Goal: Task Accomplishment & Management: Use online tool/utility

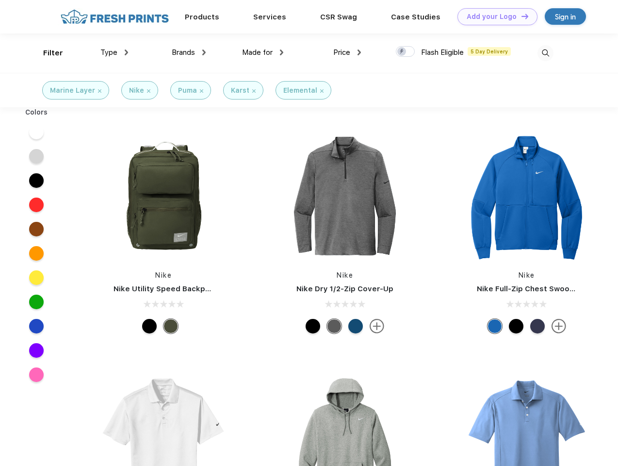
click at [494, 17] on link "Add your Logo Design Tool" at bounding box center [498, 16] width 80 height 17
click at [0, 0] on div "Design Tool" at bounding box center [0, 0] width 0 height 0
click at [521, 16] on link "Add your Logo Design Tool" at bounding box center [498, 16] width 80 height 17
click at [47, 53] on div "Filter" at bounding box center [53, 53] width 20 height 11
click at [115, 52] on span "Type" at bounding box center [108, 52] width 17 height 9
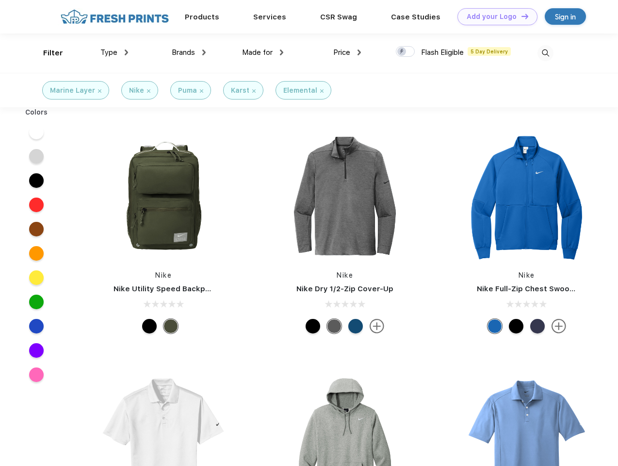
click at [189, 52] on span "Brands" at bounding box center [183, 52] width 23 height 9
click at [263, 52] on span "Made for" at bounding box center [257, 52] width 31 height 9
click at [347, 52] on span "Price" at bounding box center [341, 52] width 17 height 9
click at [406, 52] on div at bounding box center [405, 51] width 19 height 11
click at [402, 52] on input "checkbox" at bounding box center [399, 49] width 6 height 6
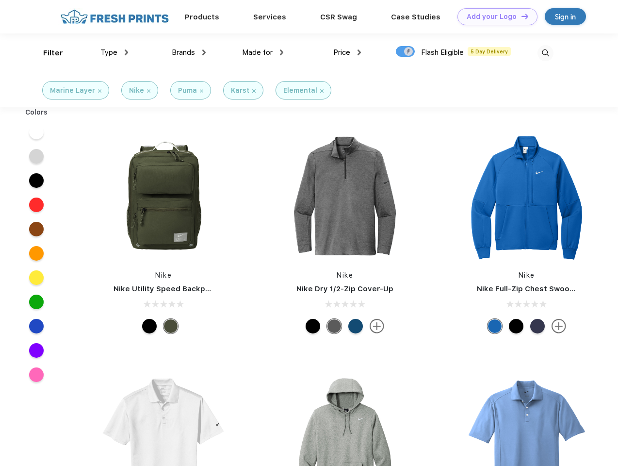
click at [545, 53] on img at bounding box center [546, 53] width 16 height 16
